Goal: Task Accomplishment & Management: Manage account settings

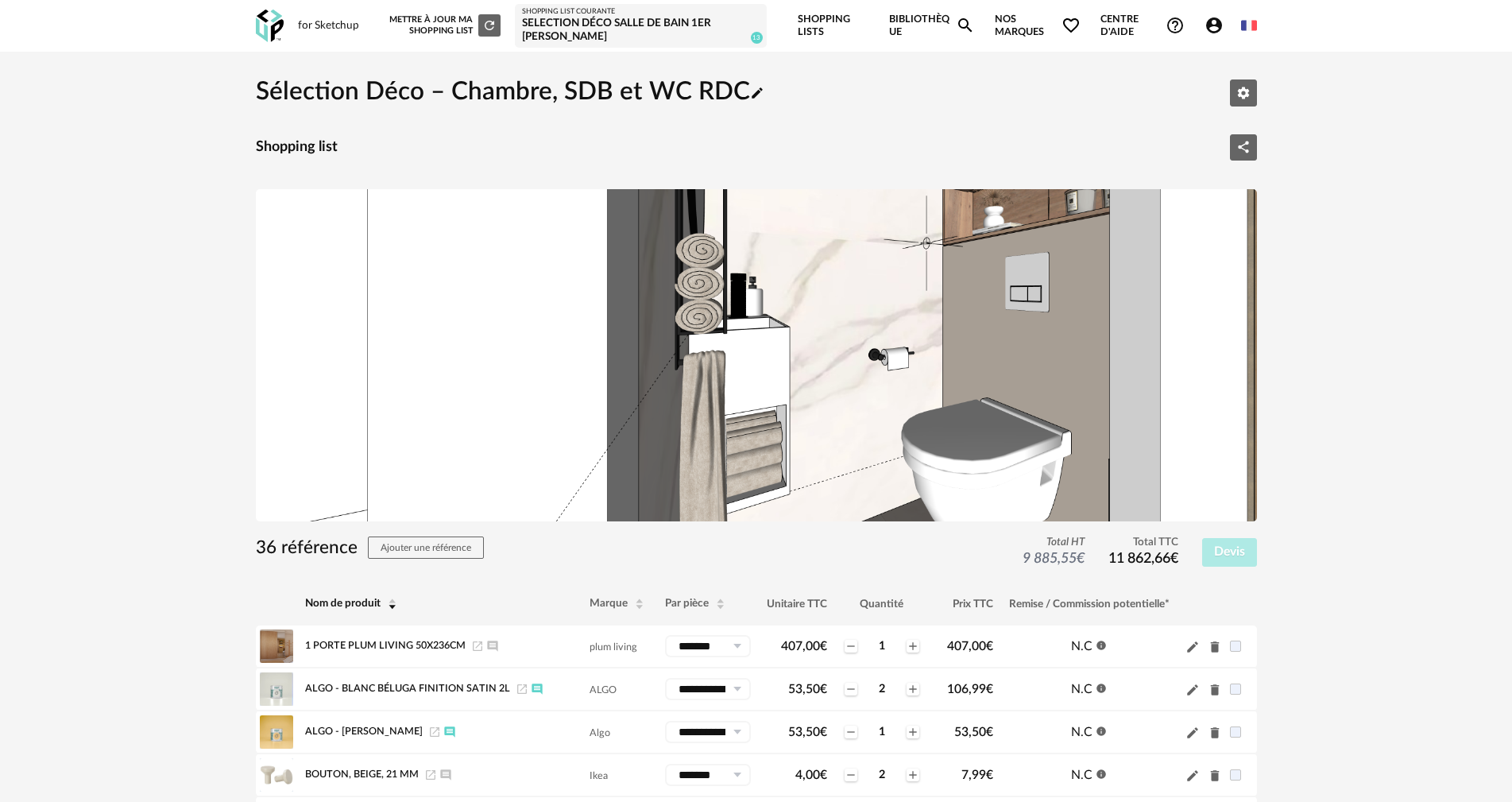
scroll to position [80, 0]
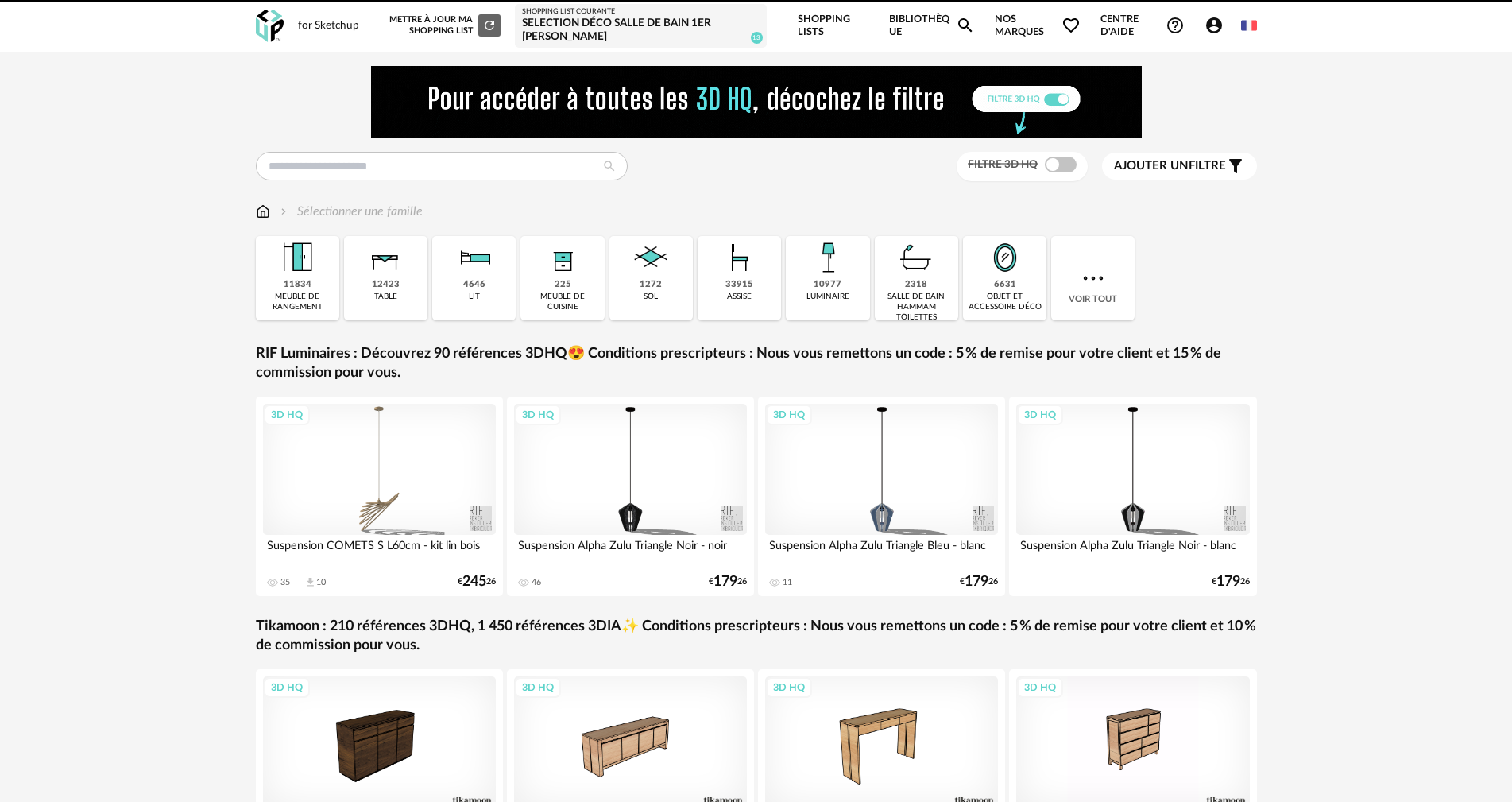
click at [596, 27] on div "Selection déco Salle de bain 1er Laurent Fenies" at bounding box center [641, 30] width 238 height 27
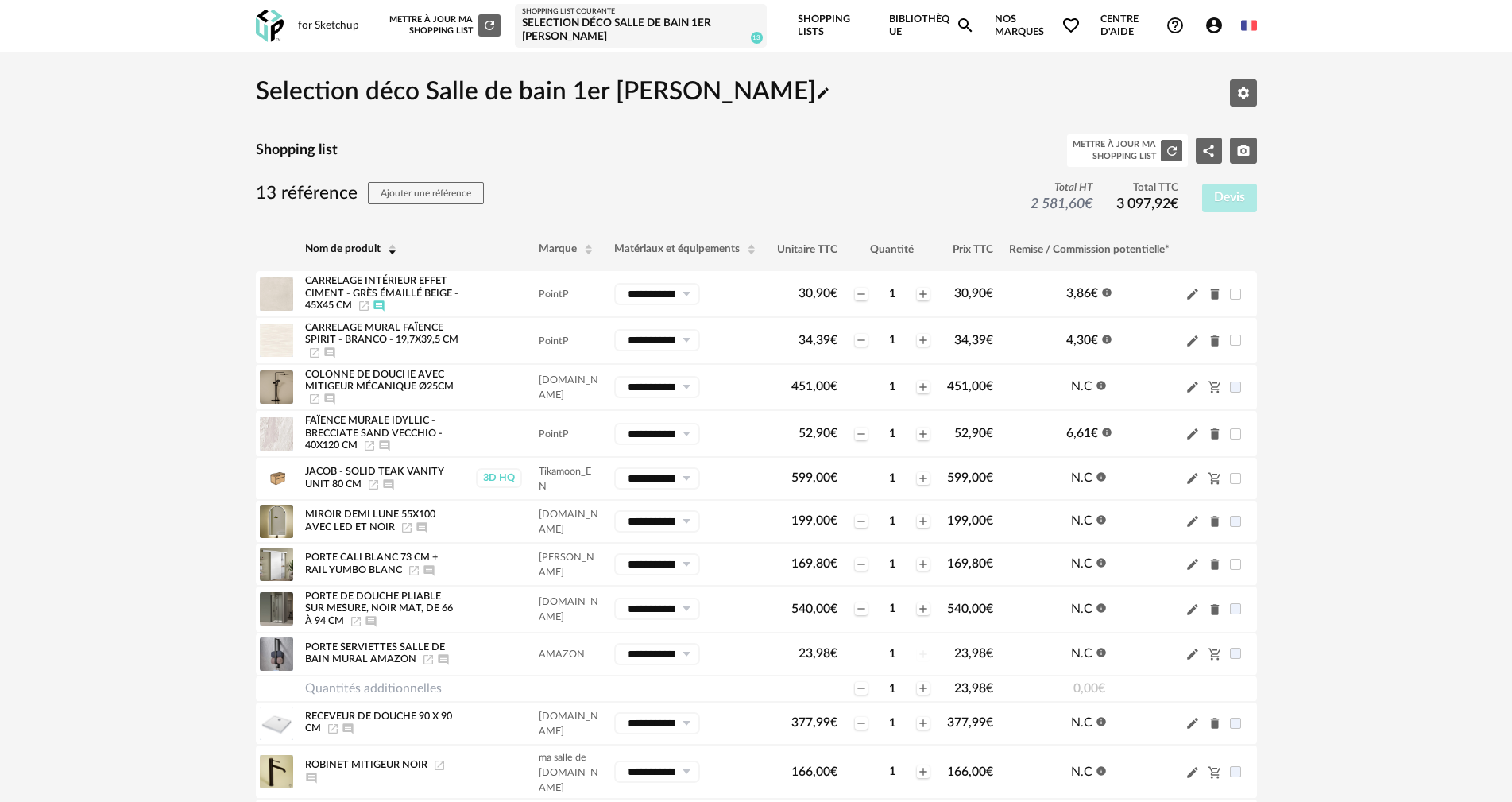
click at [603, 12] on div "Shopping List courante" at bounding box center [641, 12] width 238 height 9
click at [816, 100] on icon "Pencil icon" at bounding box center [823, 92] width 14 height 14
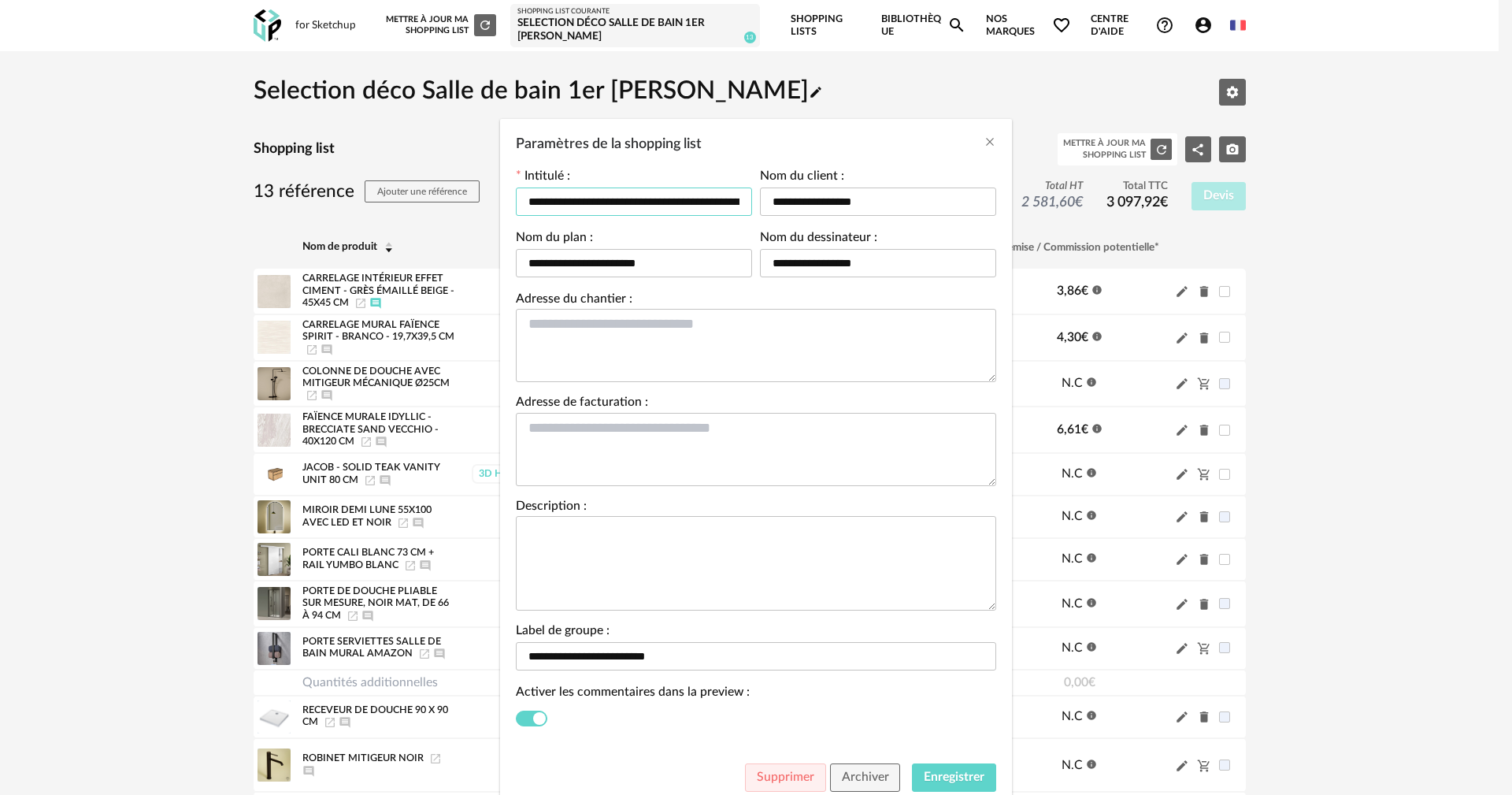
click at [598, 201] on input "**********" at bounding box center [634, 202] width 236 height 28
type input "**********"
click at [714, 362] on textarea "Paramètres de la shopping list" at bounding box center [756, 345] width 480 height 73
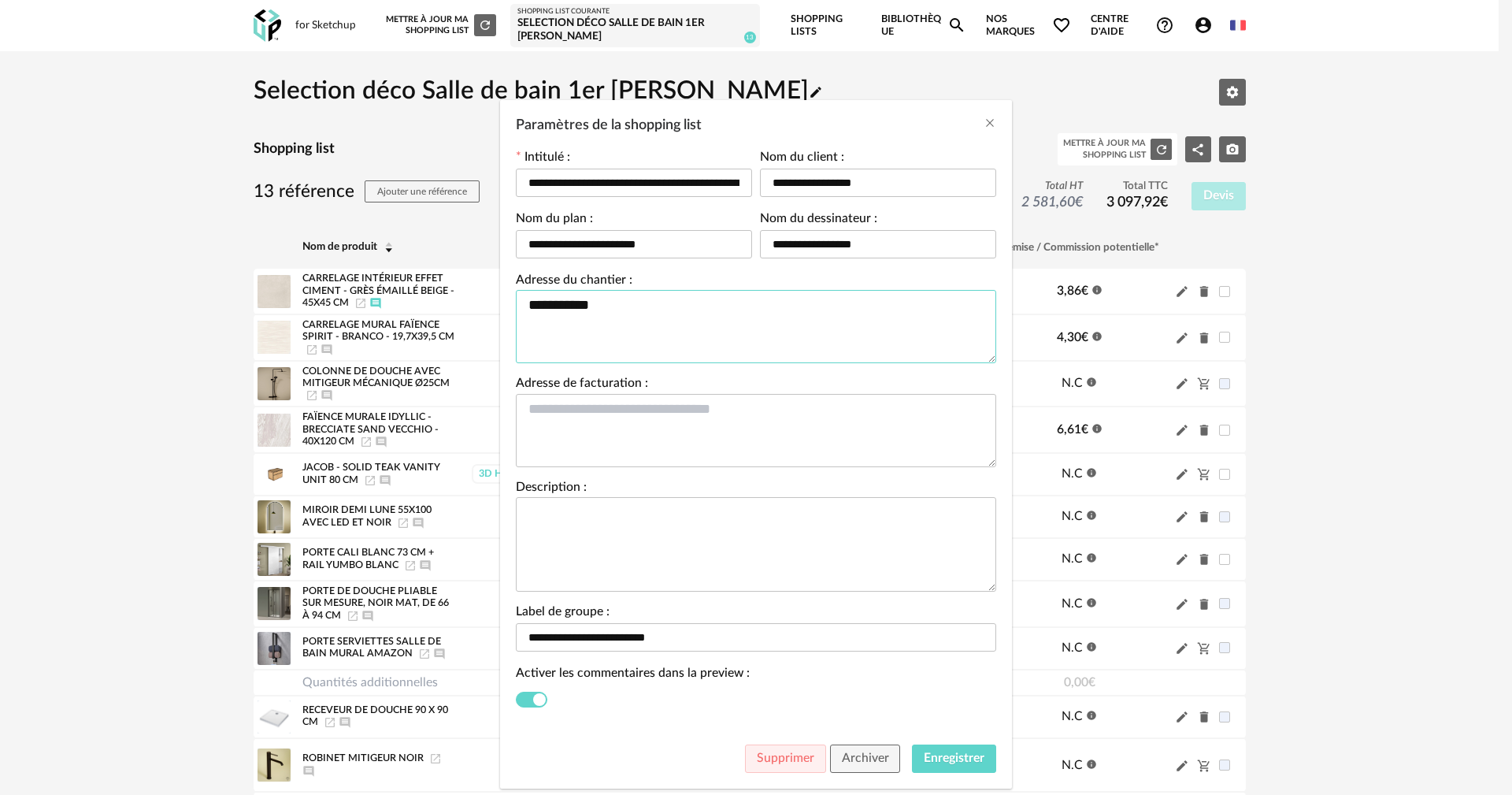
scroll to position [52, 0]
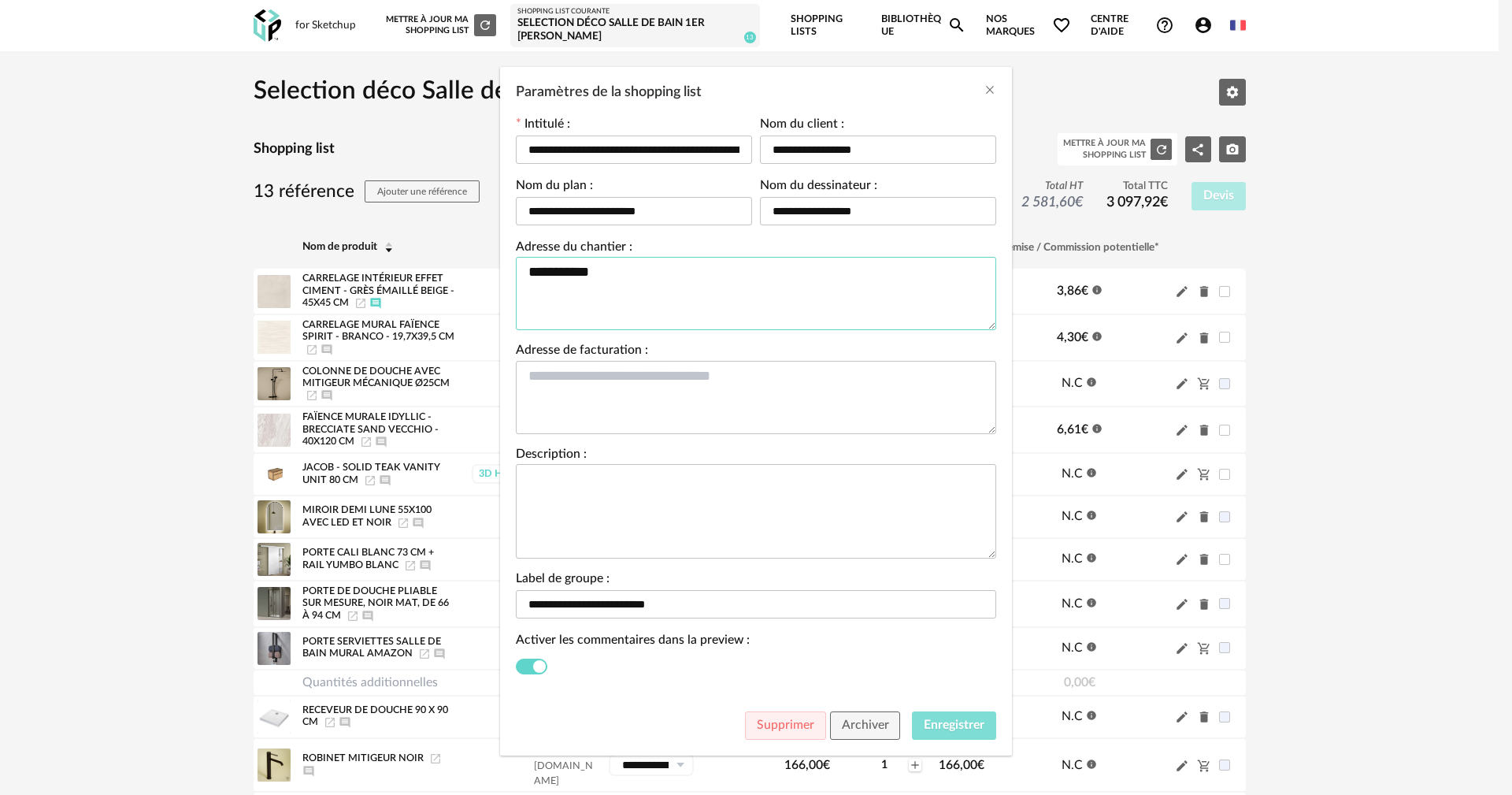
type textarea "**********"
click at [961, 723] on span "Enregistrer" at bounding box center [954, 724] width 61 height 12
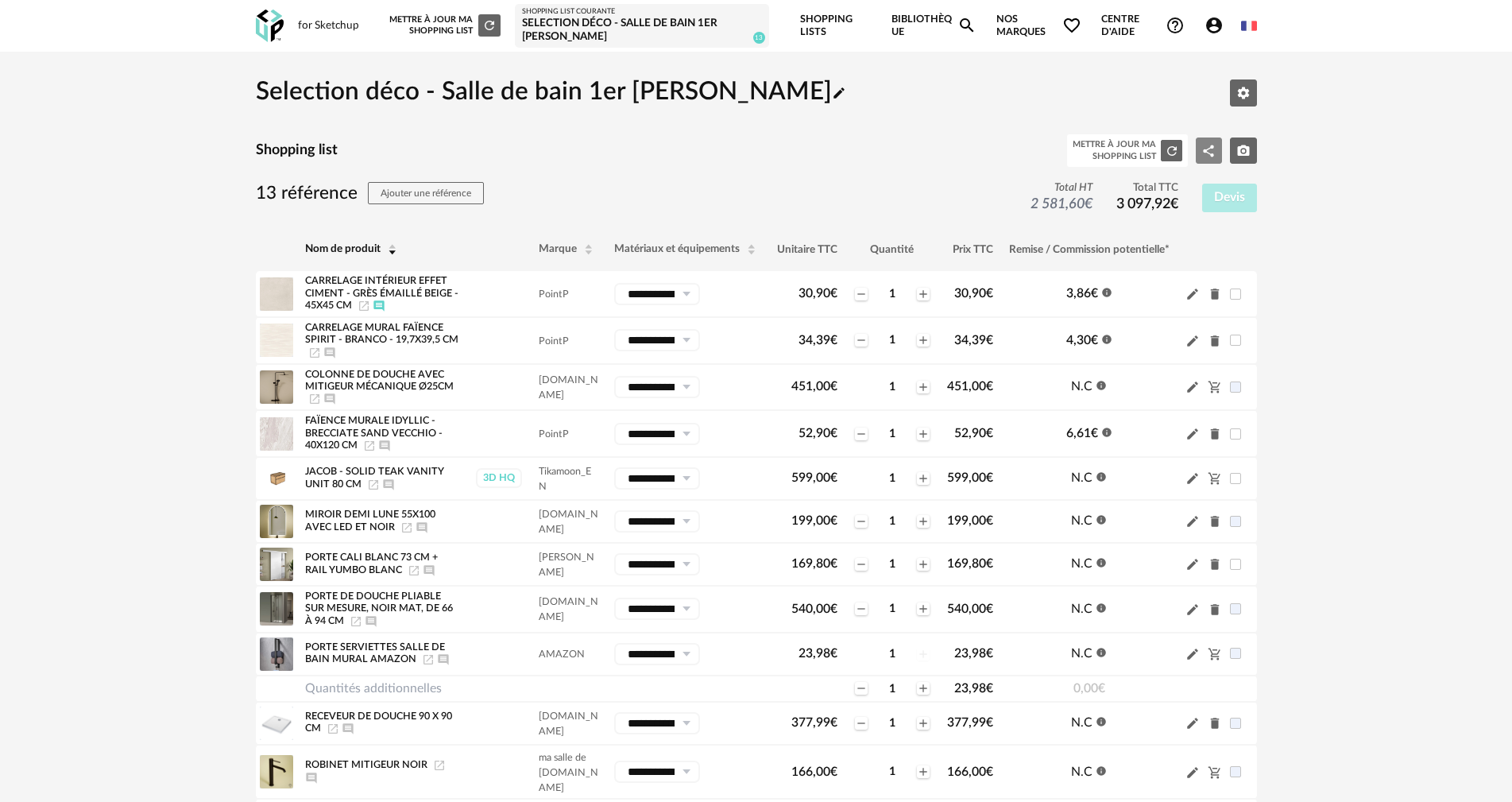
click at [1210, 144] on icon "Share Variant icon" at bounding box center [1208, 150] width 14 height 14
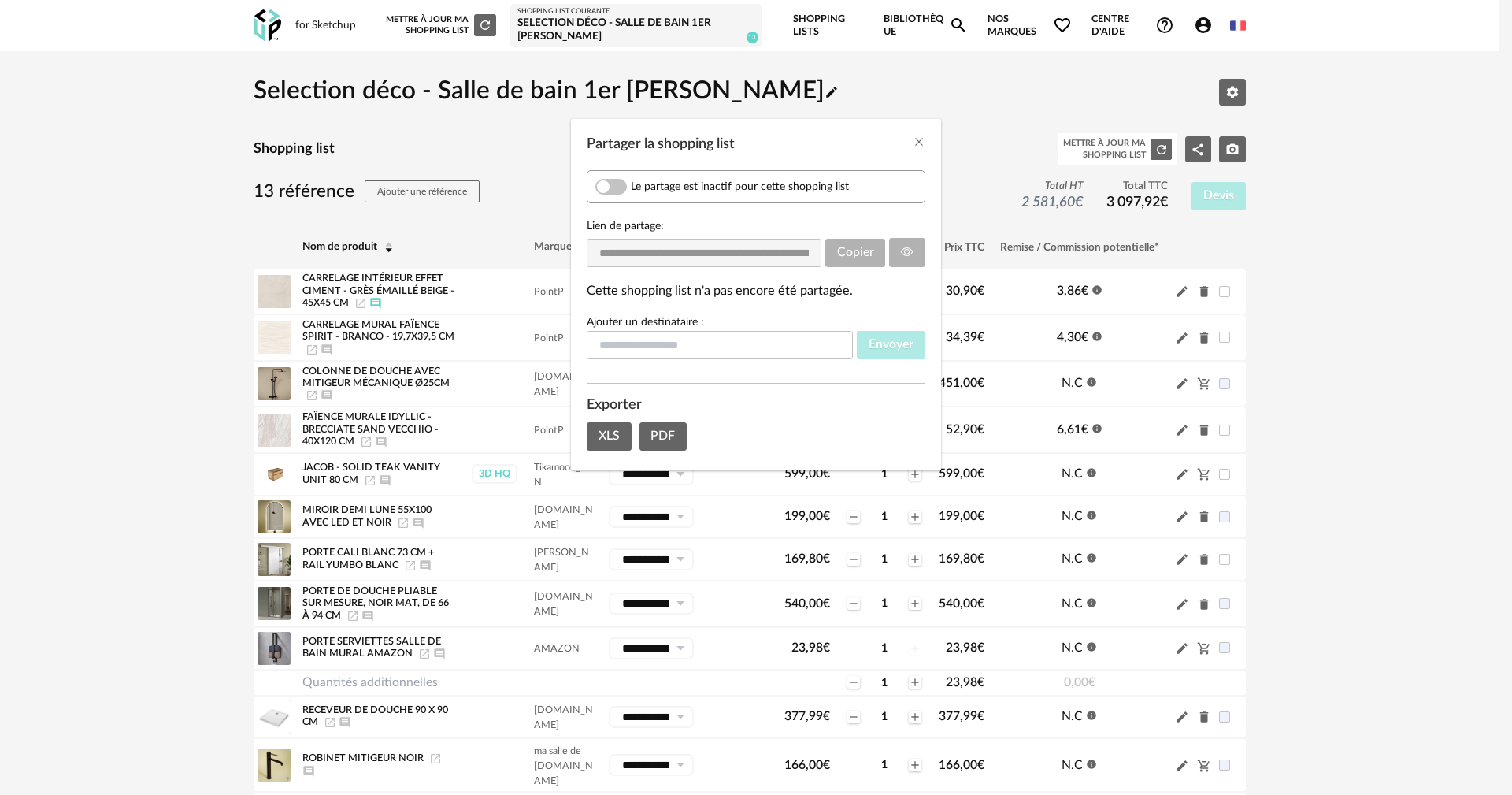
click at [658, 180] on span "Le partage est inactif pour cette shopping list" at bounding box center [740, 186] width 218 height 14
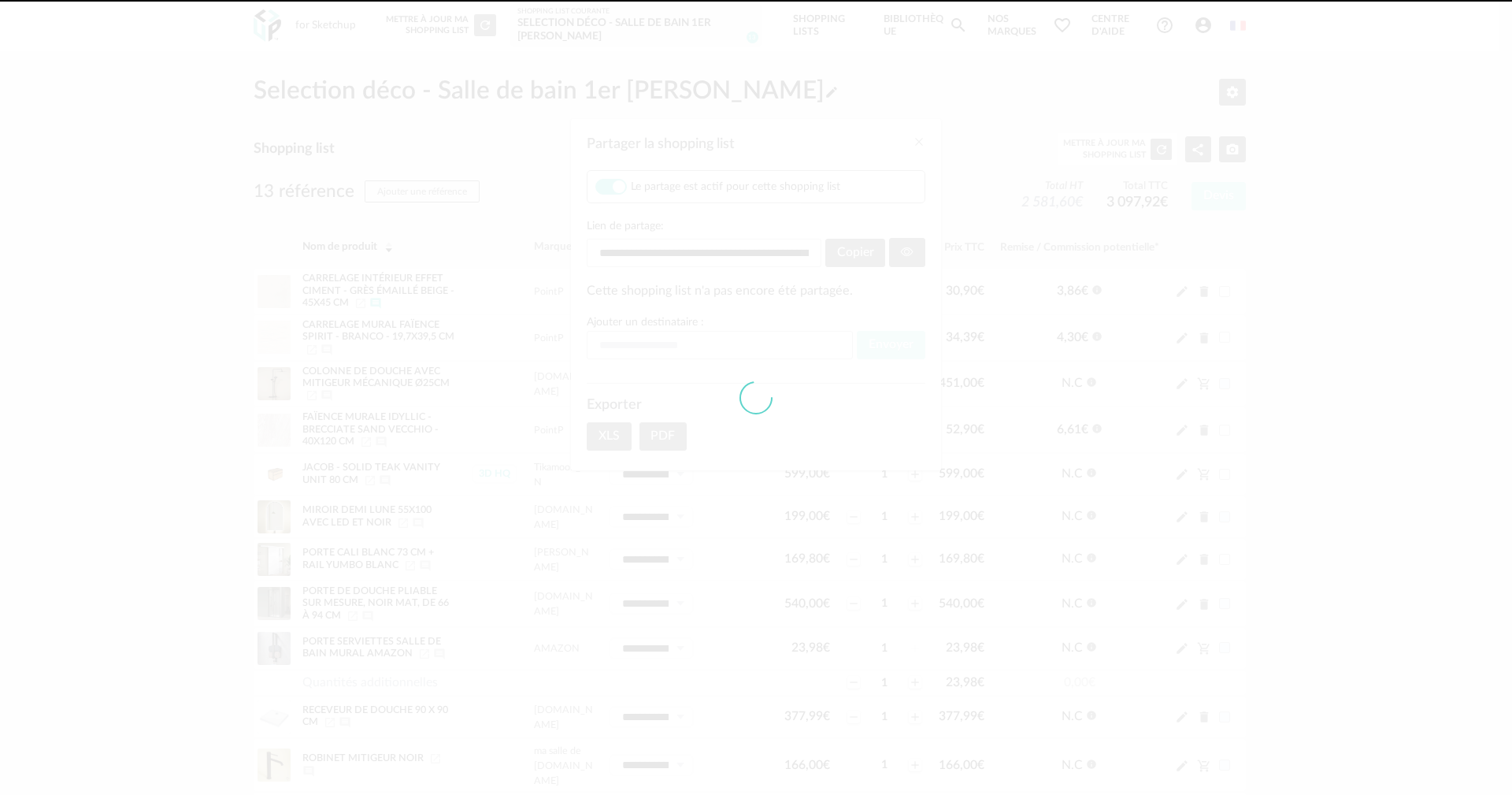
click at [852, 246] on div at bounding box center [756, 397] width 1512 height 795
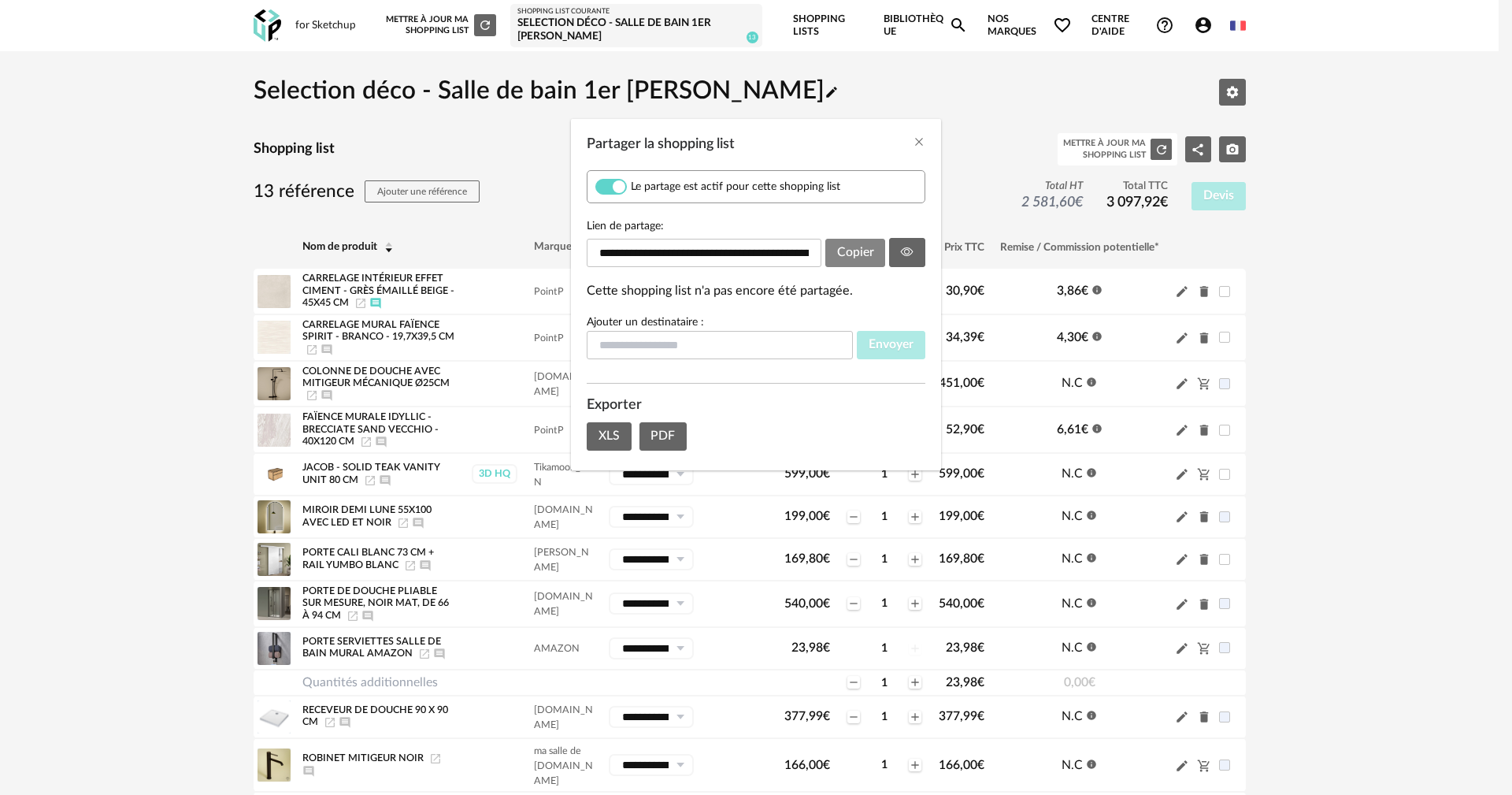
click at [851, 255] on span "Copier" at bounding box center [855, 251] width 37 height 12
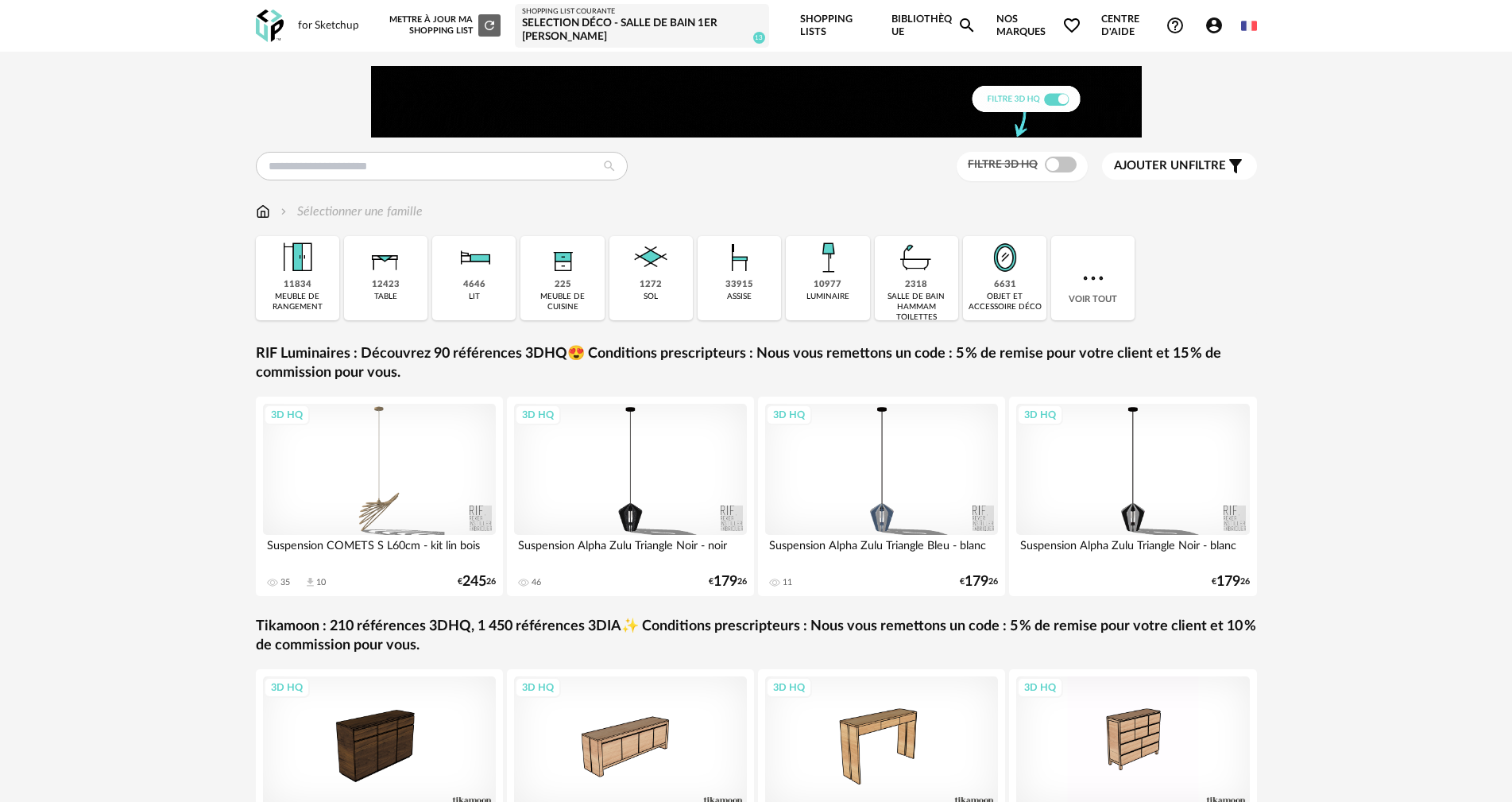
click at [825, 25] on link "Shopping Lists" at bounding box center [835, 26] width 71 height 52
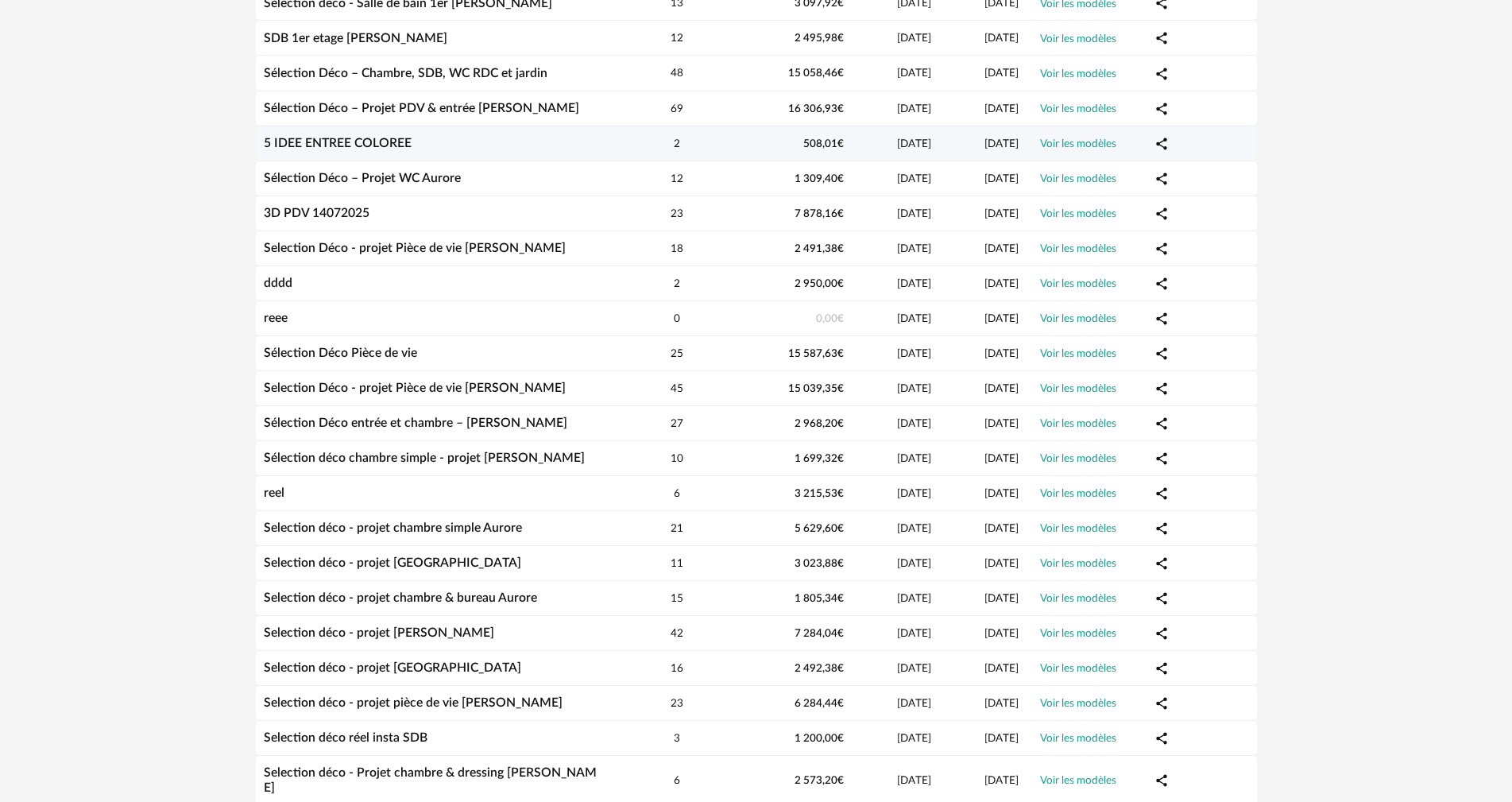
scroll to position [159, 0]
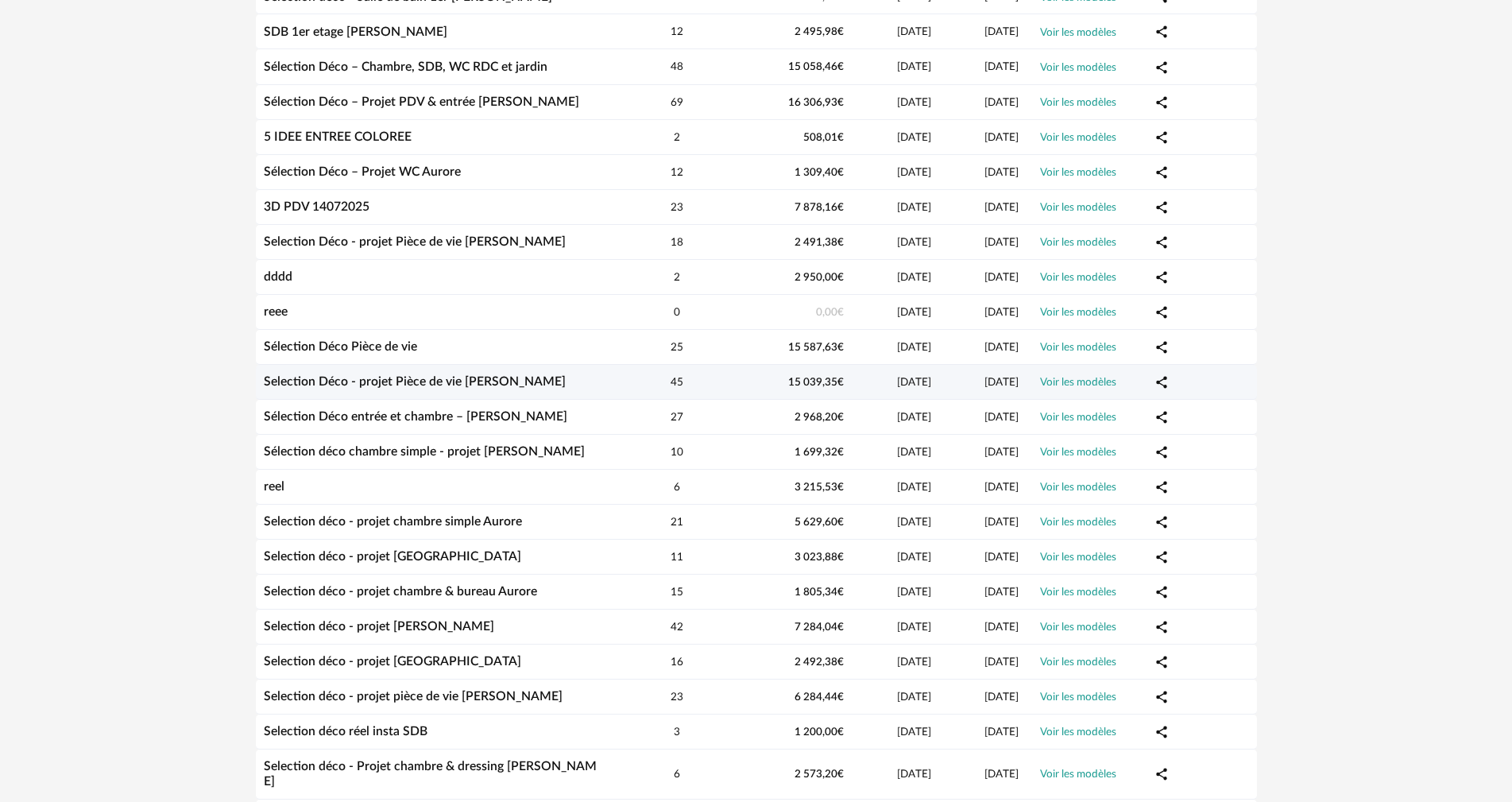
click at [478, 381] on link "Selection Déco - projet Pièce de vie [PERSON_NAME]" at bounding box center [414, 381] width 302 height 12
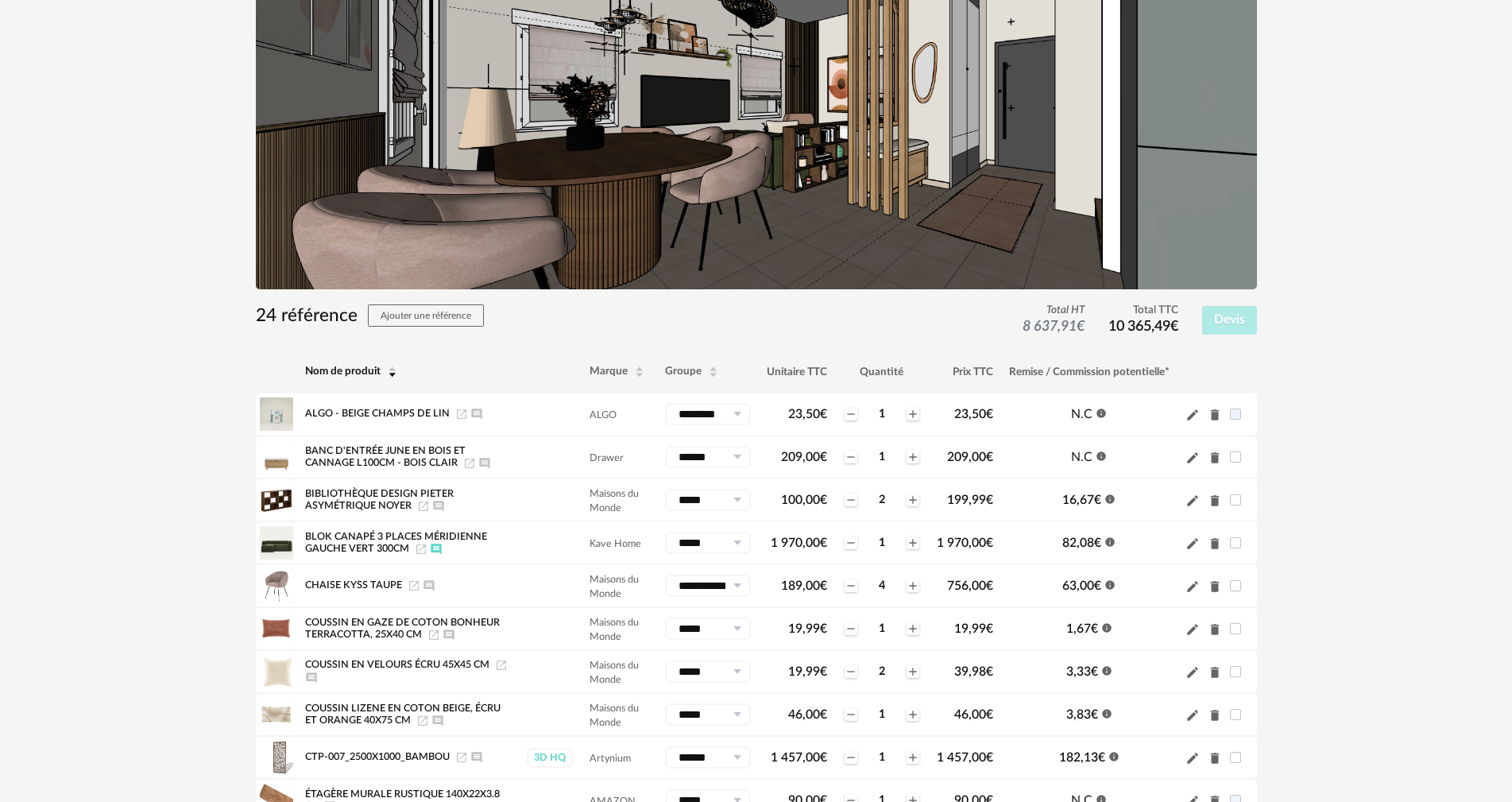
scroll to position [239, 0]
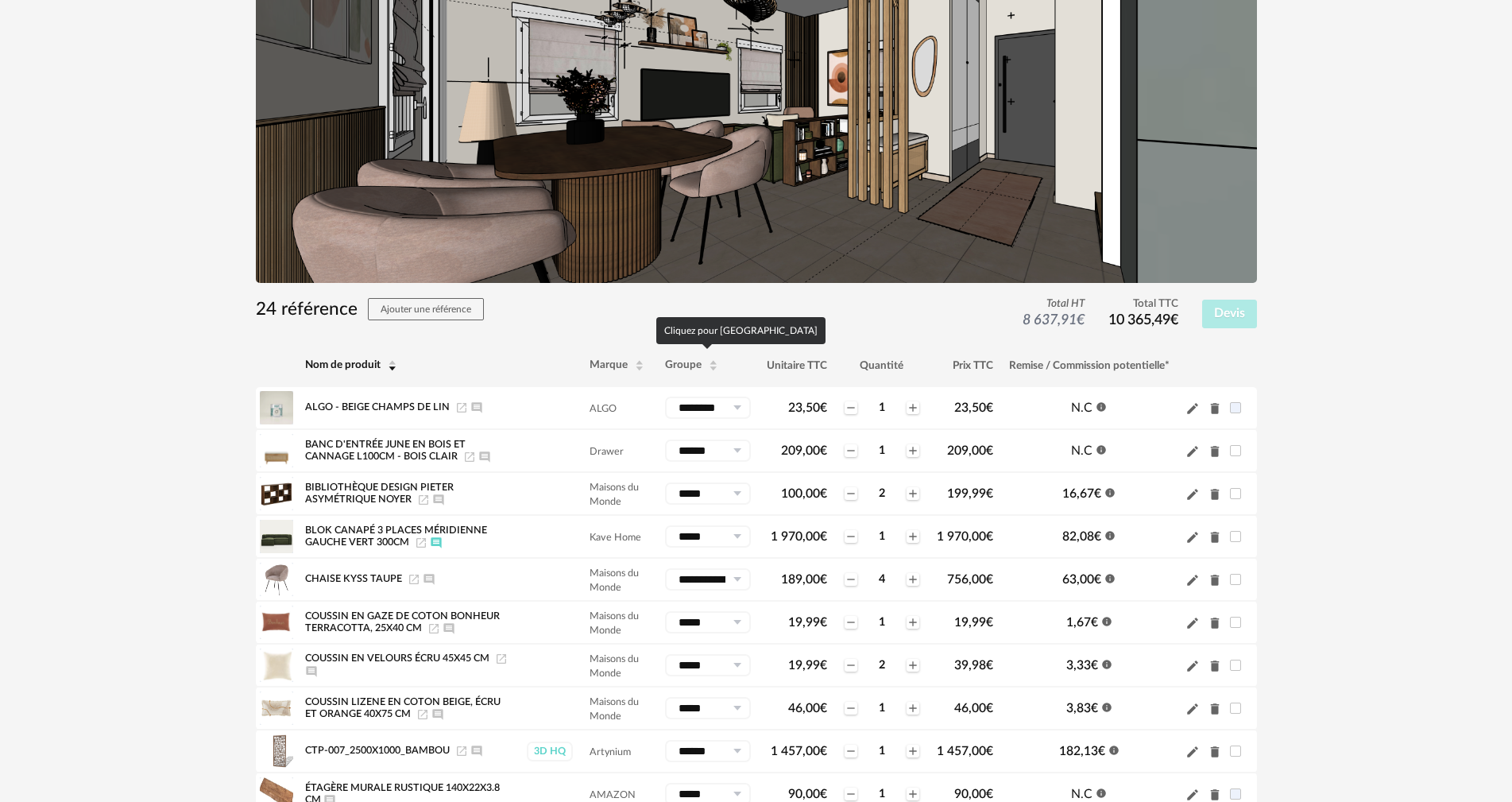
click at [697, 367] on span "Groupe" at bounding box center [683, 365] width 37 height 11
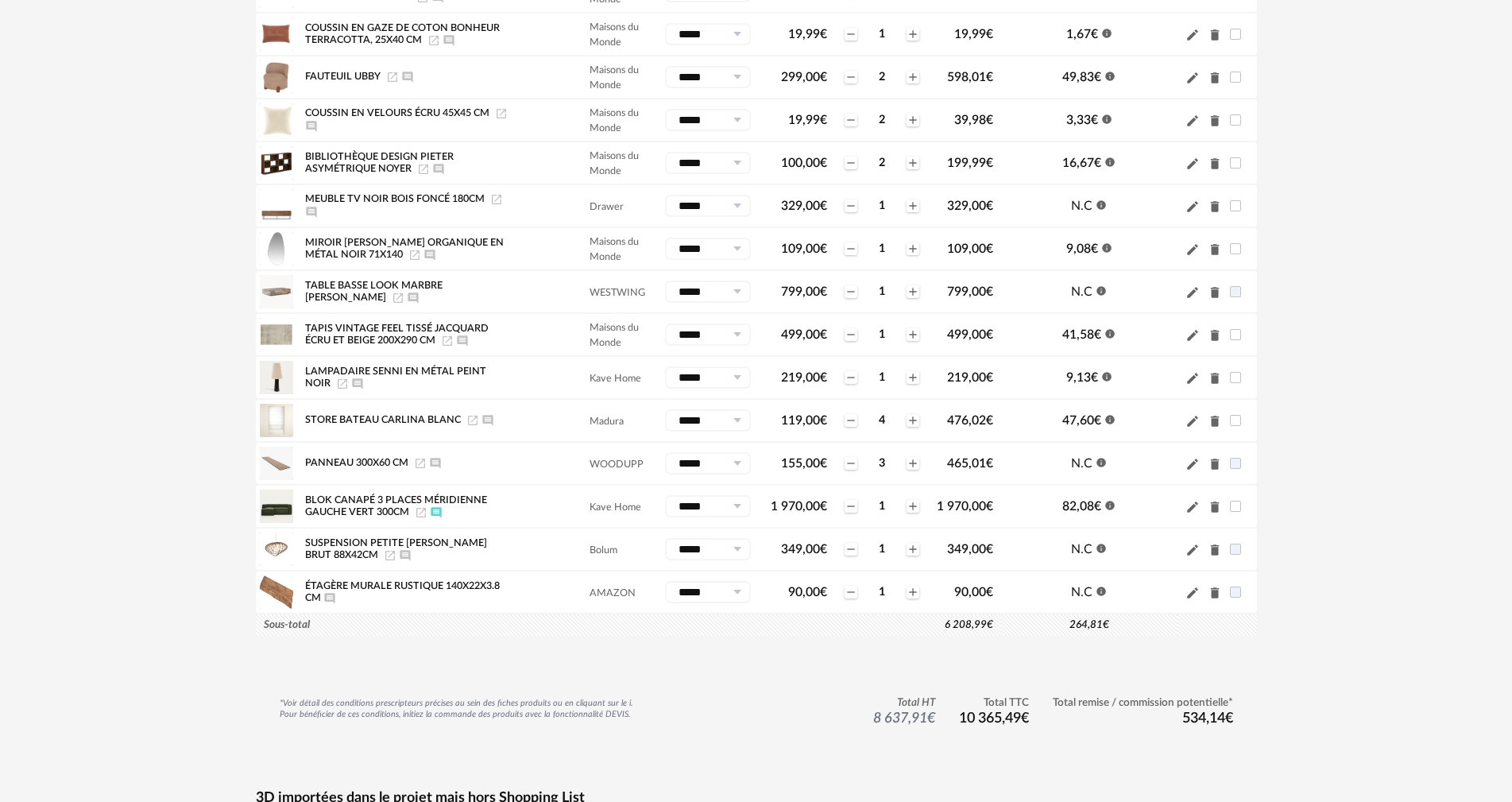
scroll to position [1430, 0]
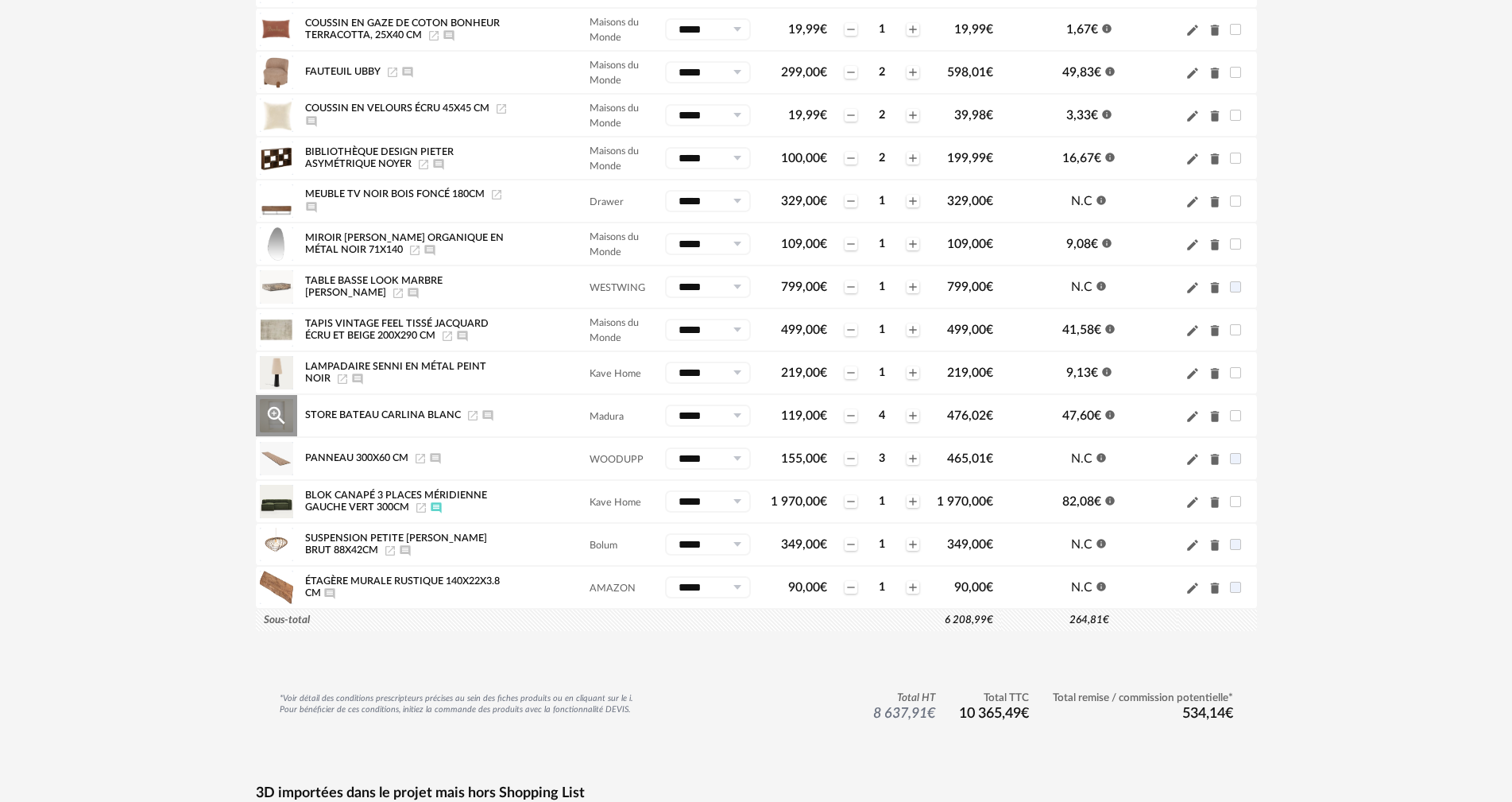
click at [469, 419] on icon "Launch icon" at bounding box center [472, 415] width 12 height 12
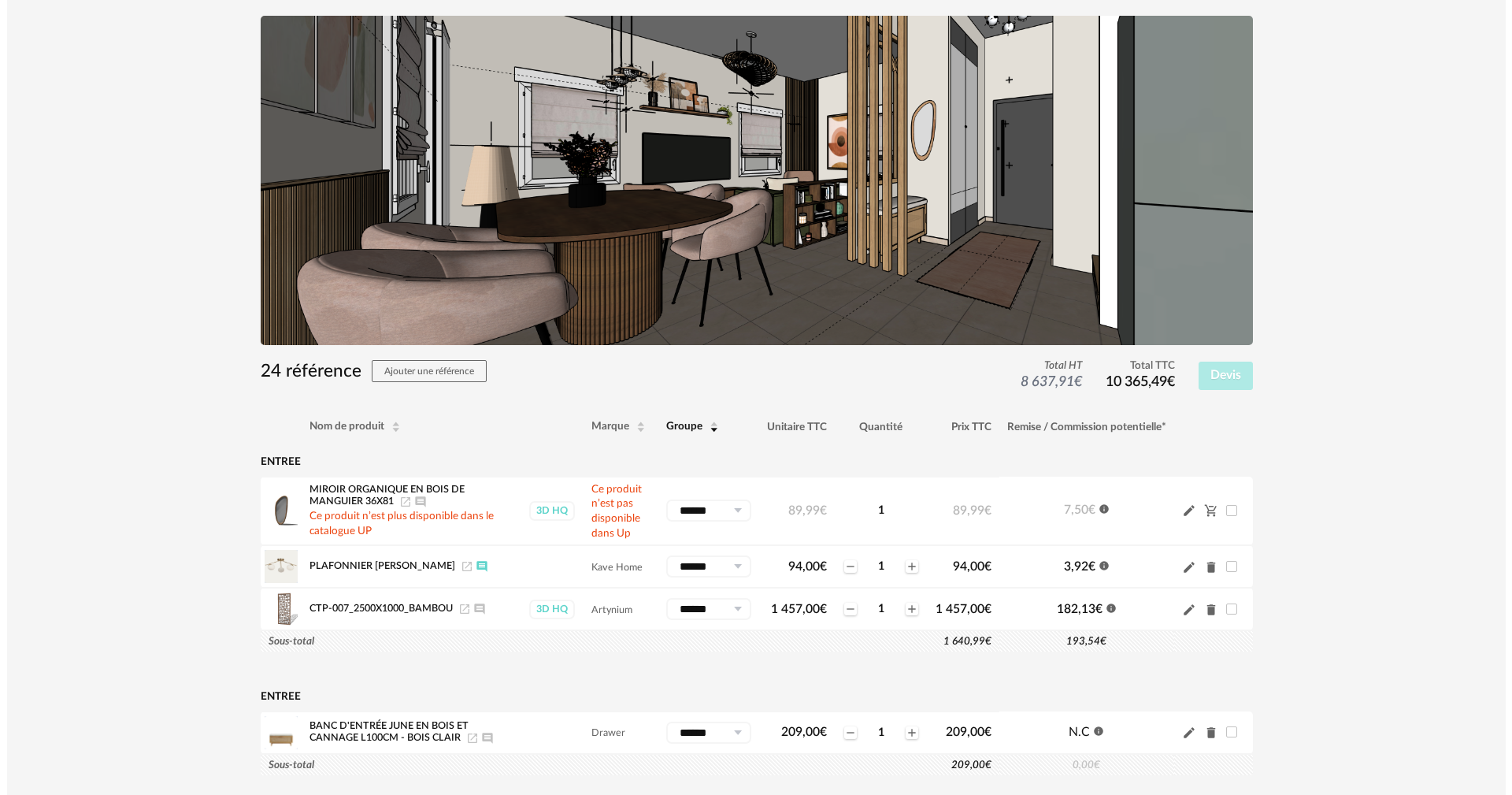
scroll to position [0, 0]
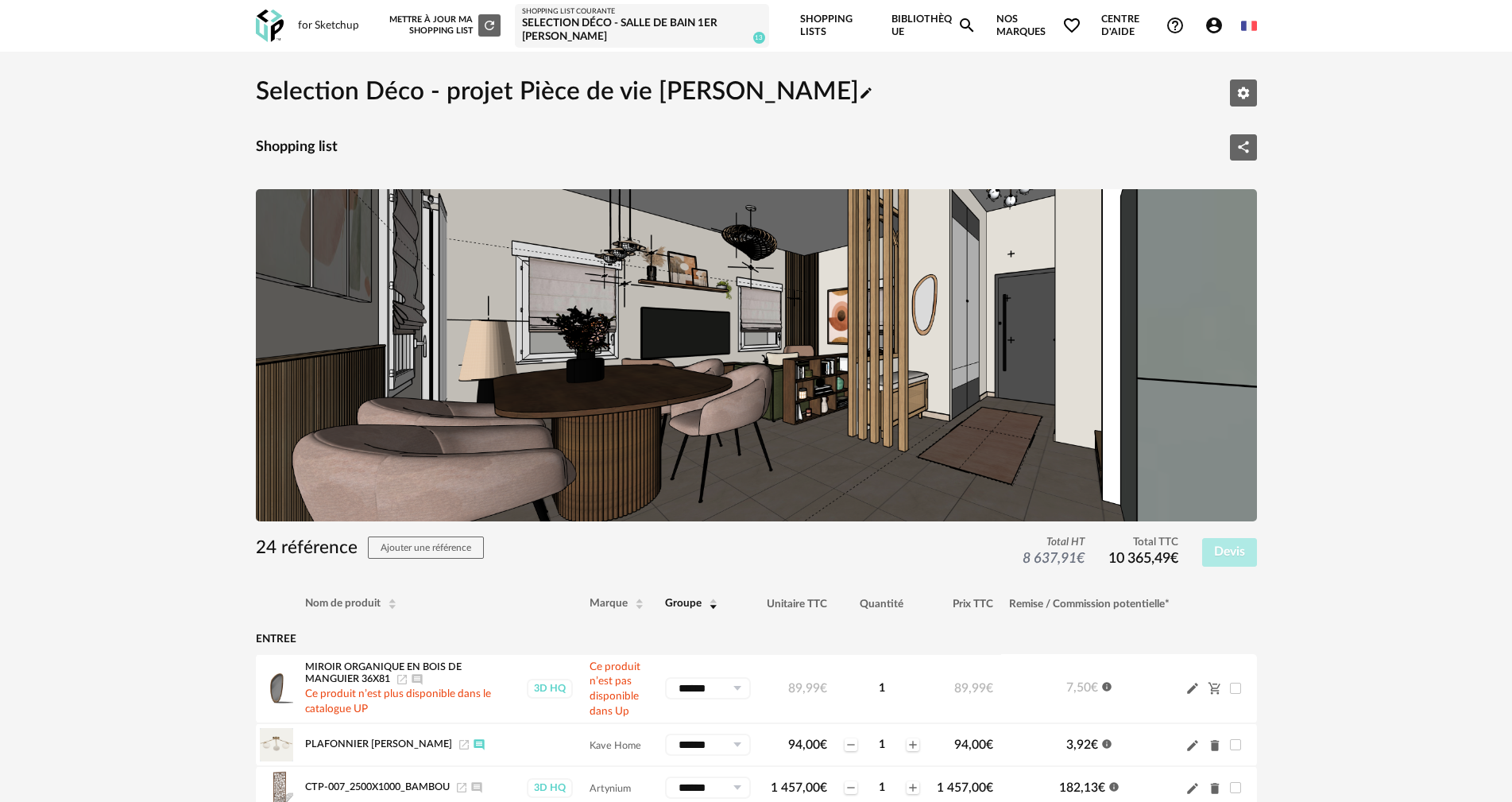
click at [1216, 22] on icon "Account Circle icon" at bounding box center [1214, 25] width 19 height 19
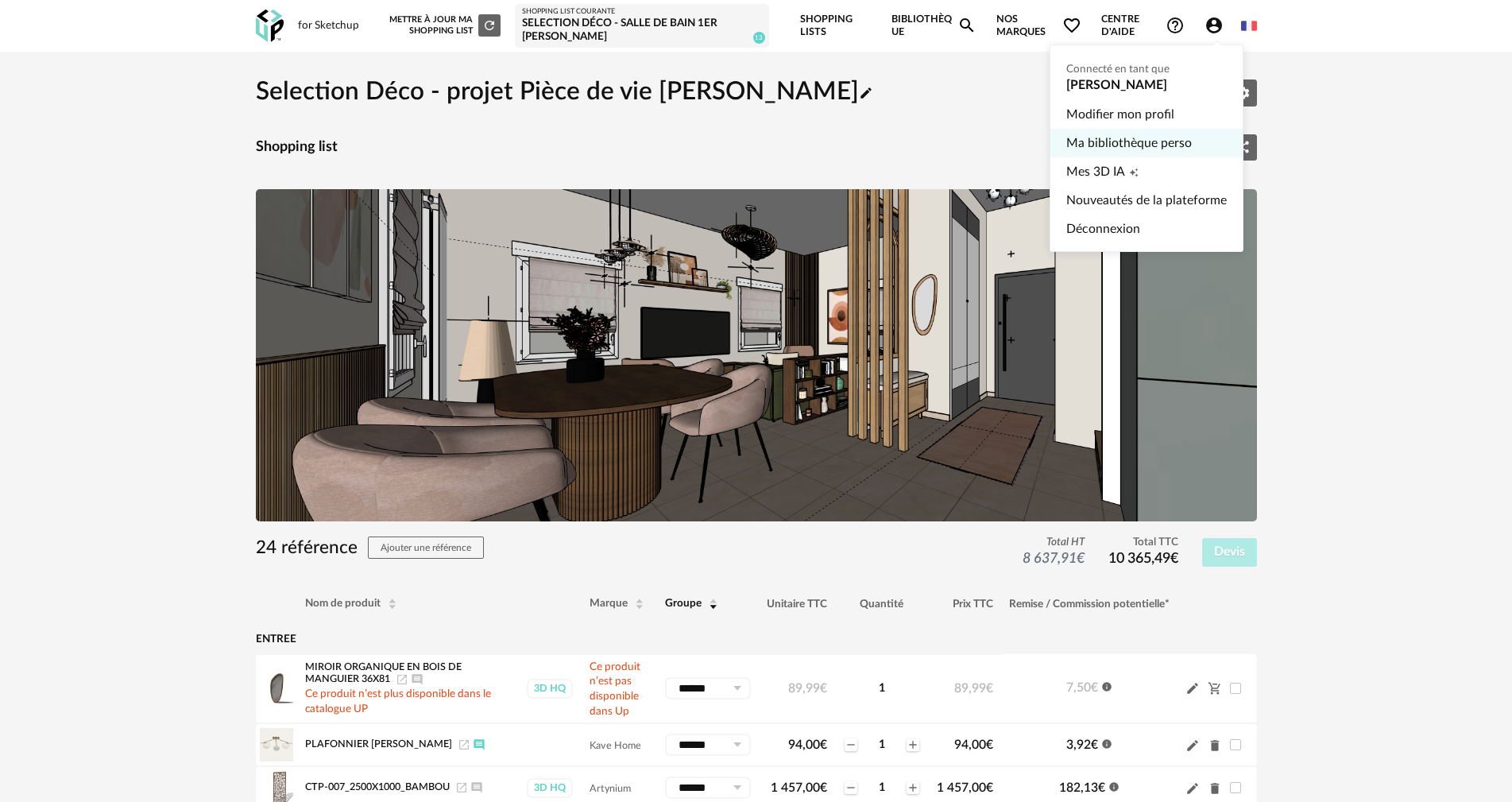
click at [1155, 143] on link "Ma bibliothèque perso" at bounding box center [1146, 143] width 160 height 28
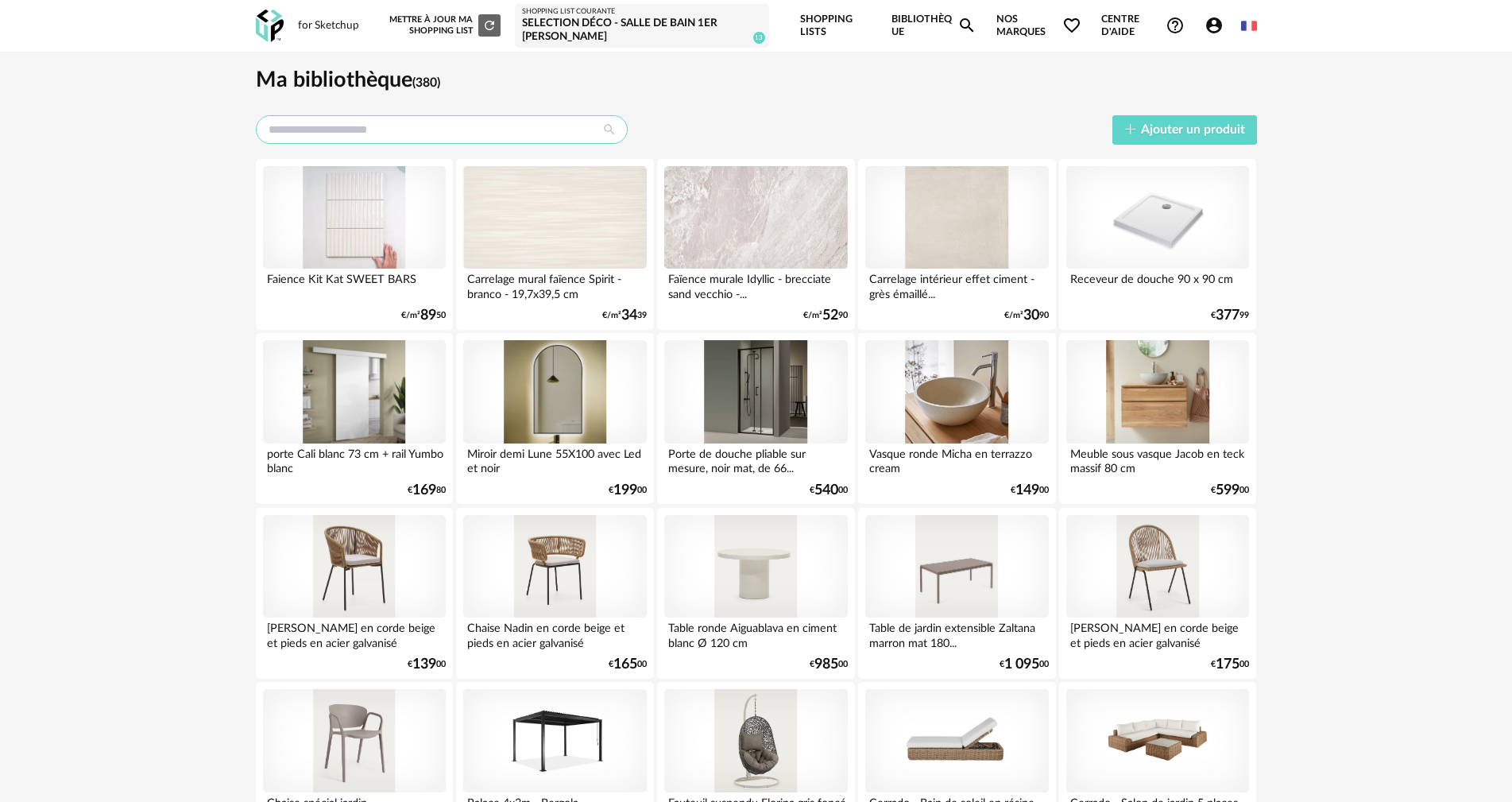
click at [450, 135] on input "text" at bounding box center [441, 130] width 372 height 28
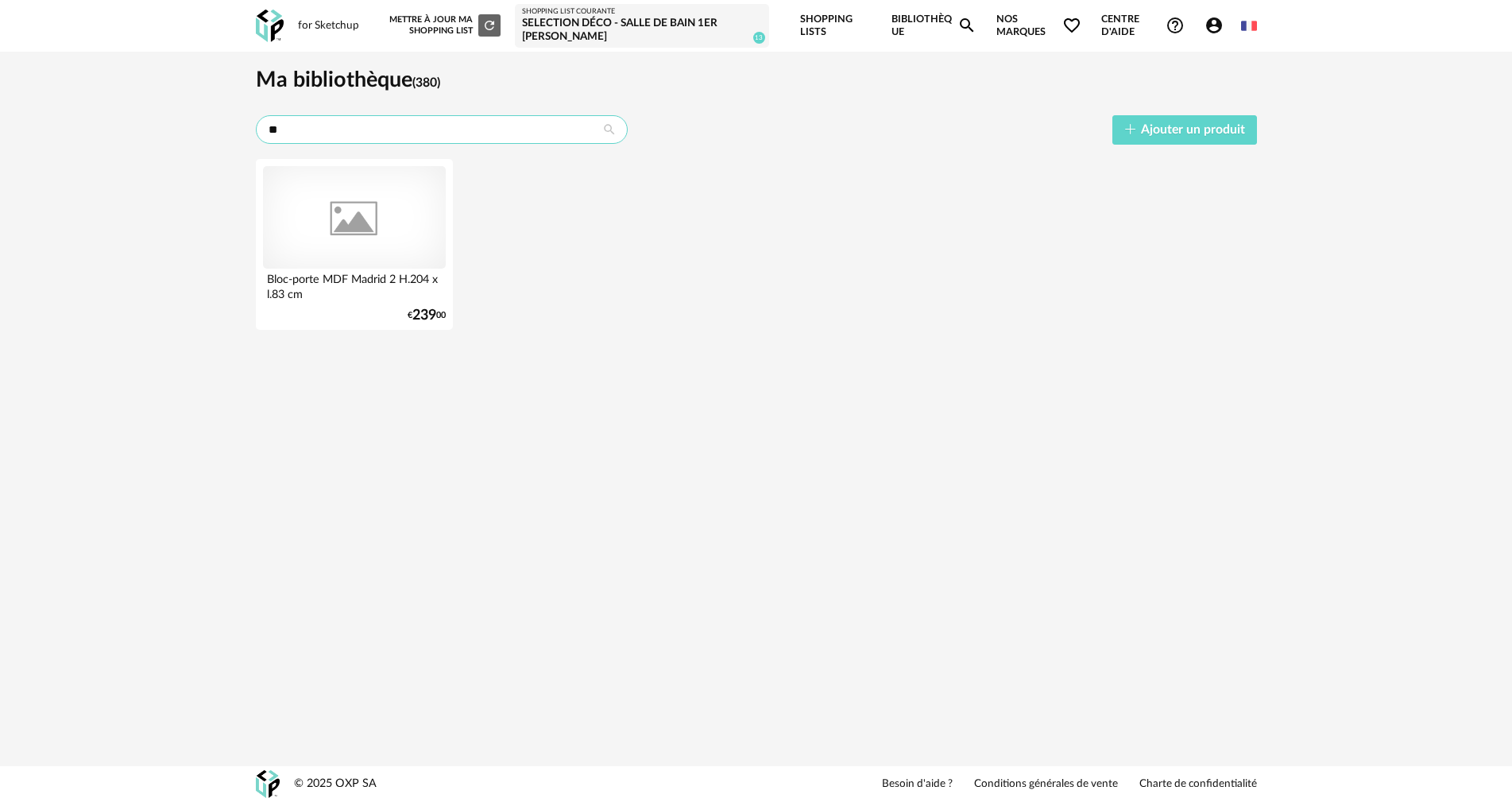
type input "*"
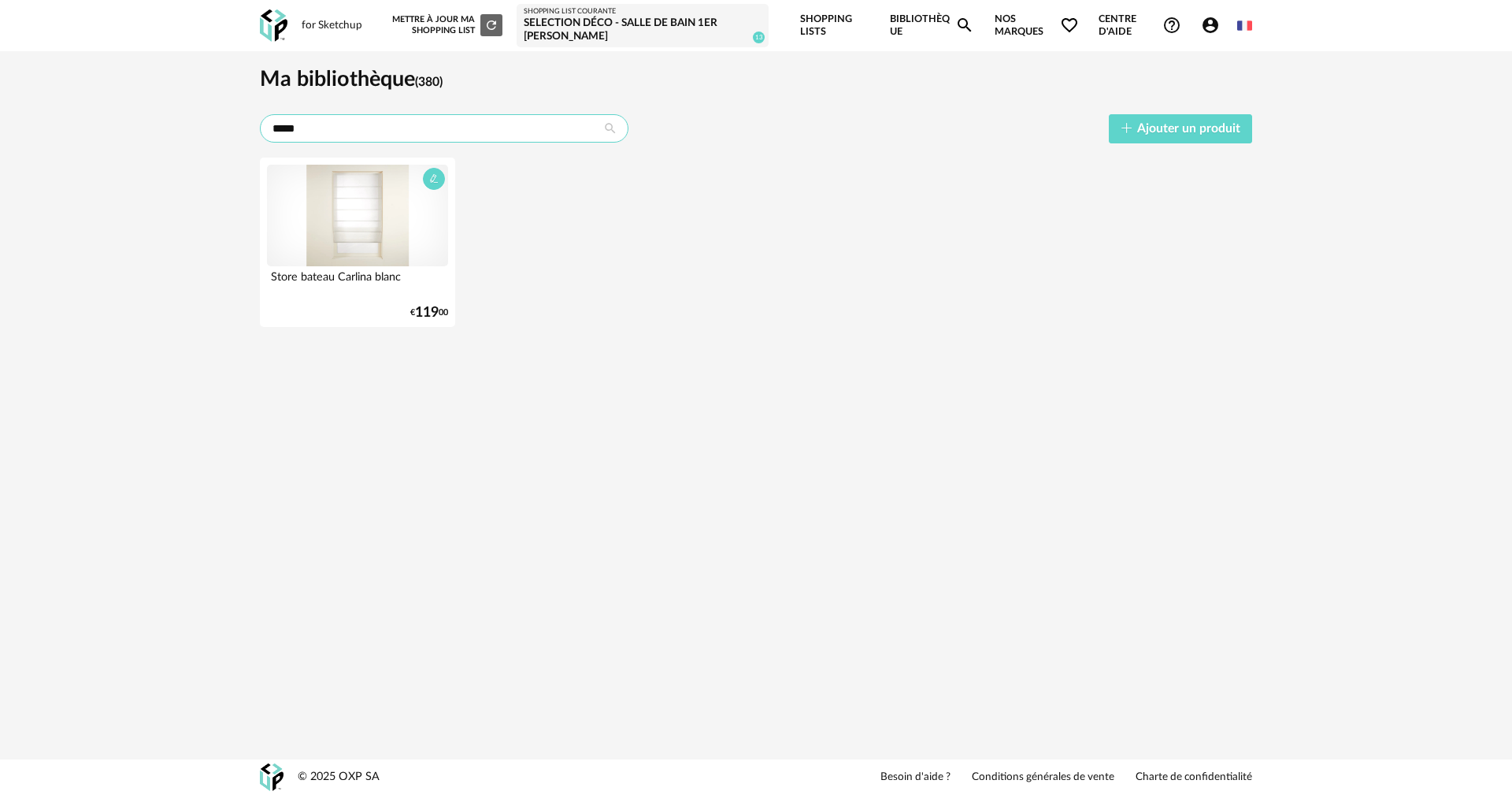
type input "*****"
click at [375, 218] on div at bounding box center [358, 216] width 181 height 102
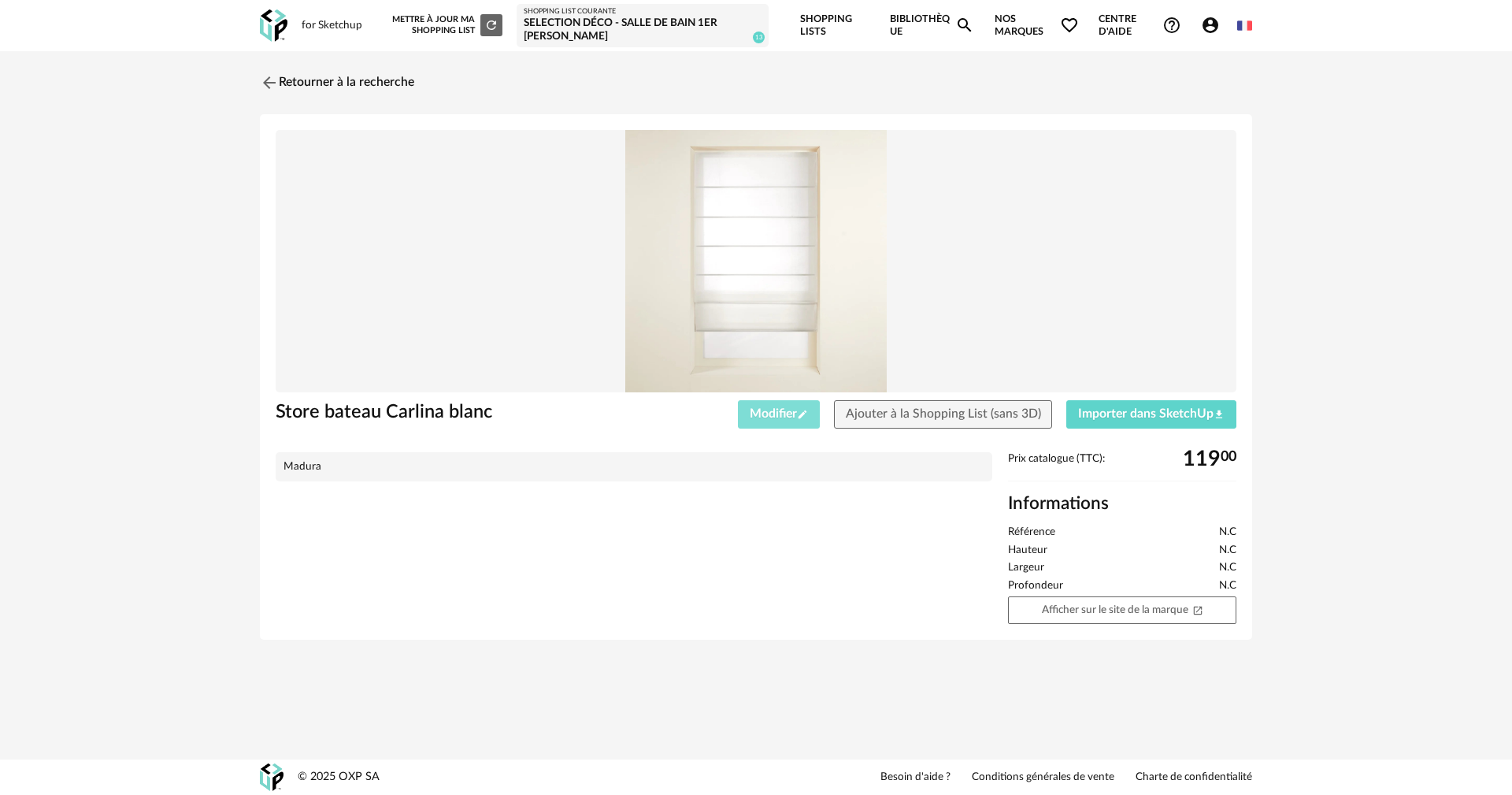
click at [787, 409] on span "Modifier Pencil icon" at bounding box center [779, 413] width 59 height 12
